Goal: Complete application form: Complete application form

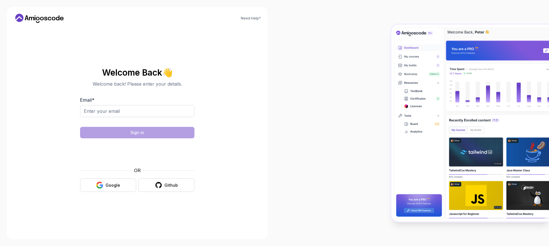
click at [136, 111] on input "Email *" at bounding box center [137, 111] width 114 height 12
click at [122, 111] on input "Email *" at bounding box center [137, 111] width 114 height 12
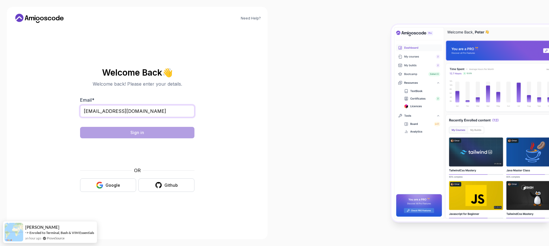
type input "[EMAIL_ADDRESS][DOMAIN_NAME]"
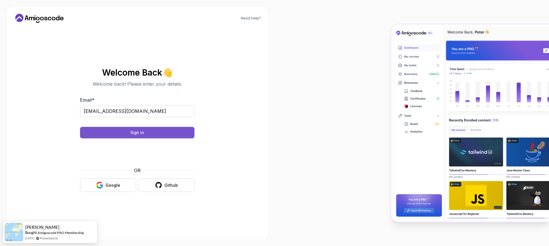
click at [163, 135] on button "Sign in" at bounding box center [137, 132] width 114 height 11
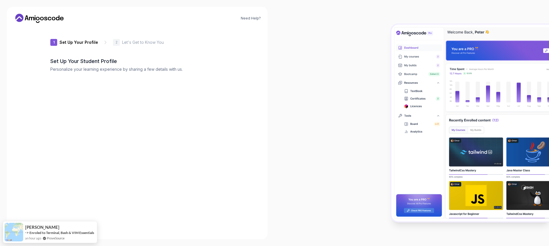
type input "swiftrabbitafe5d"
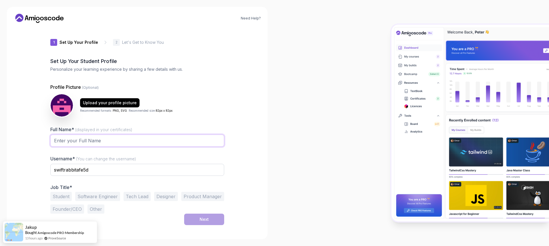
click at [101, 144] on input "Full Name* (displayed in your certificates)" at bounding box center [137, 140] width 174 height 12
type input "Muhd Dzikrullah"
drag, startPoint x: 91, startPoint y: 170, endPoint x: 48, endPoint y: 168, distance: 43.2
click at [48, 168] on div "1 Set Up Your Profile 1 Set Up Your Profile 2 Let's Get to Know You Set Up Your…" at bounding box center [137, 129] width 192 height 204
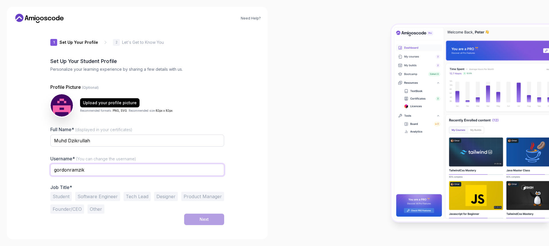
type input "gordonramzik"
click at [93, 179] on div at bounding box center [137, 179] width 174 height 5
click at [102, 139] on input "Muhd Dzikrullah" at bounding box center [137, 140] width 174 height 12
type input "Muhd Dzikrullah Bin Kalana"
click at [152, 178] on div at bounding box center [137, 179] width 174 height 5
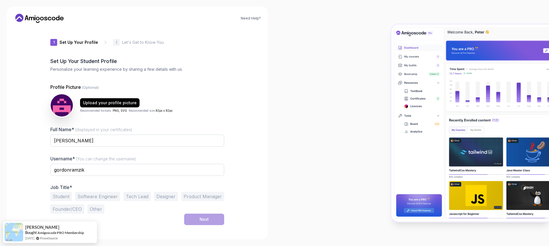
click at [91, 196] on button "Software Engineer" at bounding box center [97, 196] width 45 height 9
click at [187, 218] on button "Next" at bounding box center [204, 218] width 40 height 11
